Goal: Check status: Check status

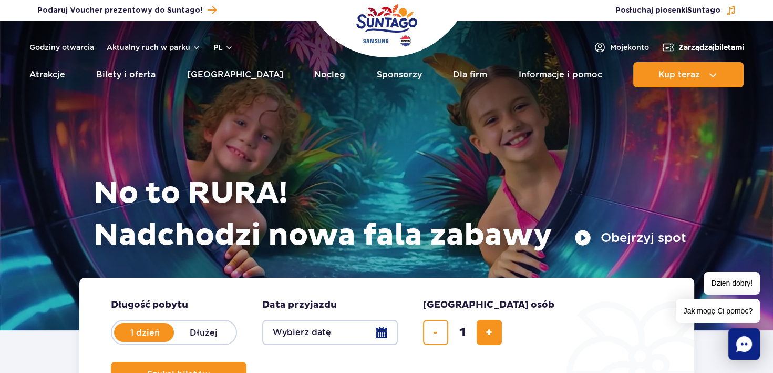
click at [706, 46] on span "Zarządzaj biletami" at bounding box center [711, 47] width 66 height 11
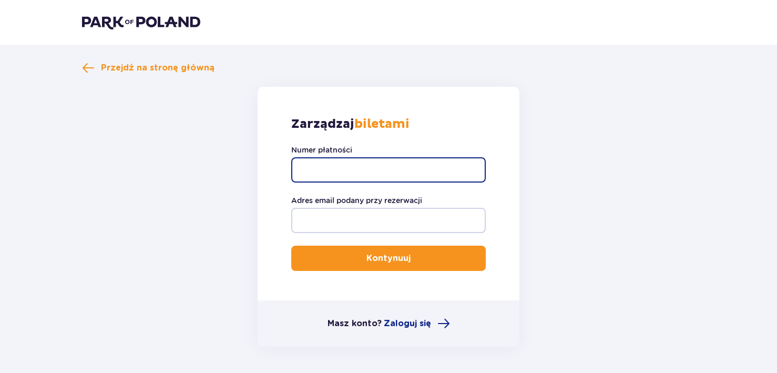
click at [313, 168] on input "Numer płatności" at bounding box center [388, 169] width 194 height 25
paste input "TR-VRC-EMS3PGX"
type input "TR-VRC-EMS3PGX"
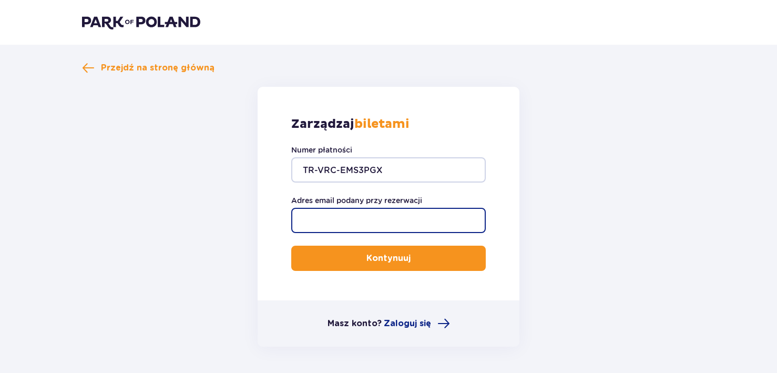
click at [313, 219] on input "Adres email podany przy rezerwacji" at bounding box center [388, 220] width 194 height 25
type input "marzena-checinska@wp.pl"
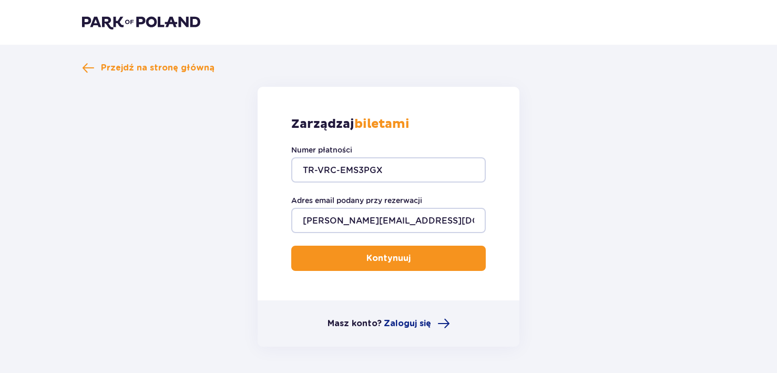
click at [380, 264] on button "Kontynuuj" at bounding box center [388, 257] width 194 height 25
